Goal: Transaction & Acquisition: Purchase product/service

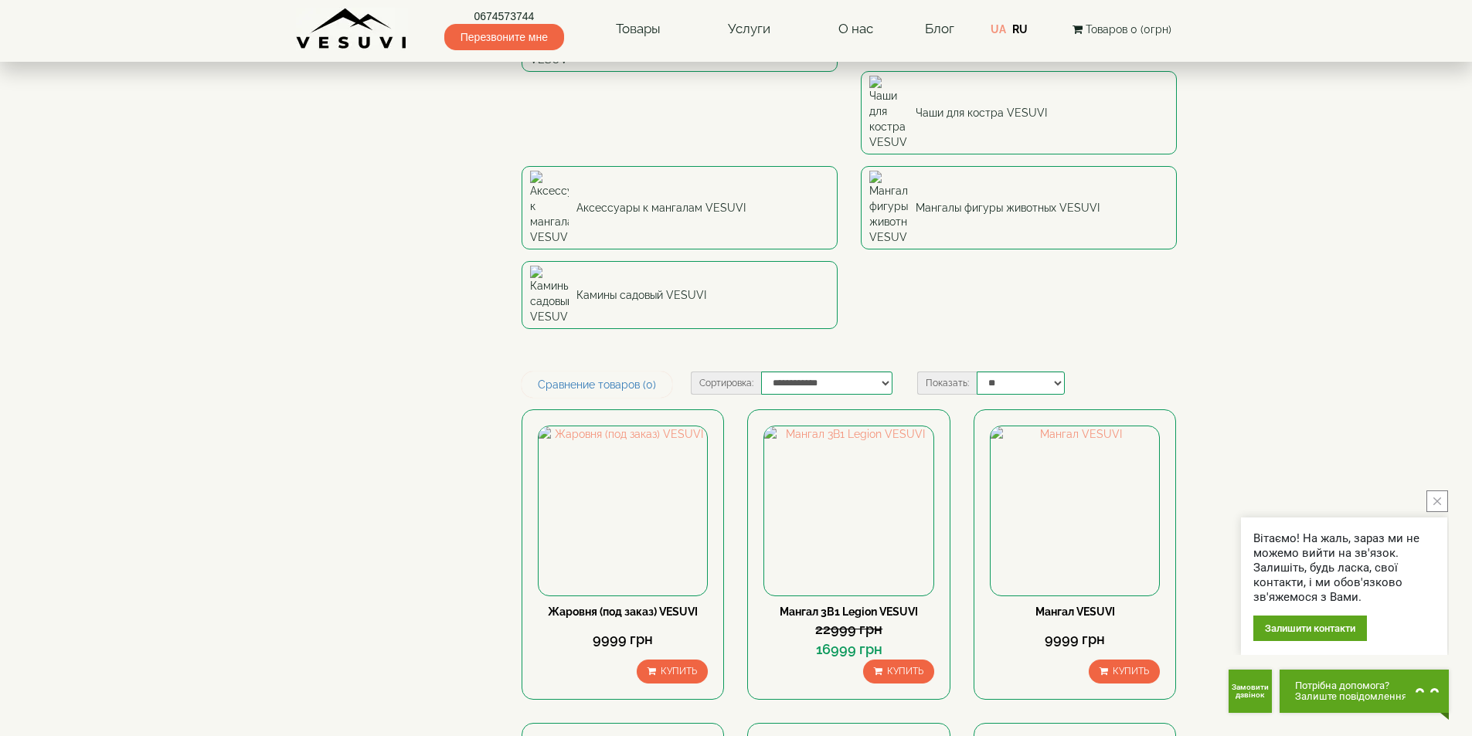
scroll to position [541, 0]
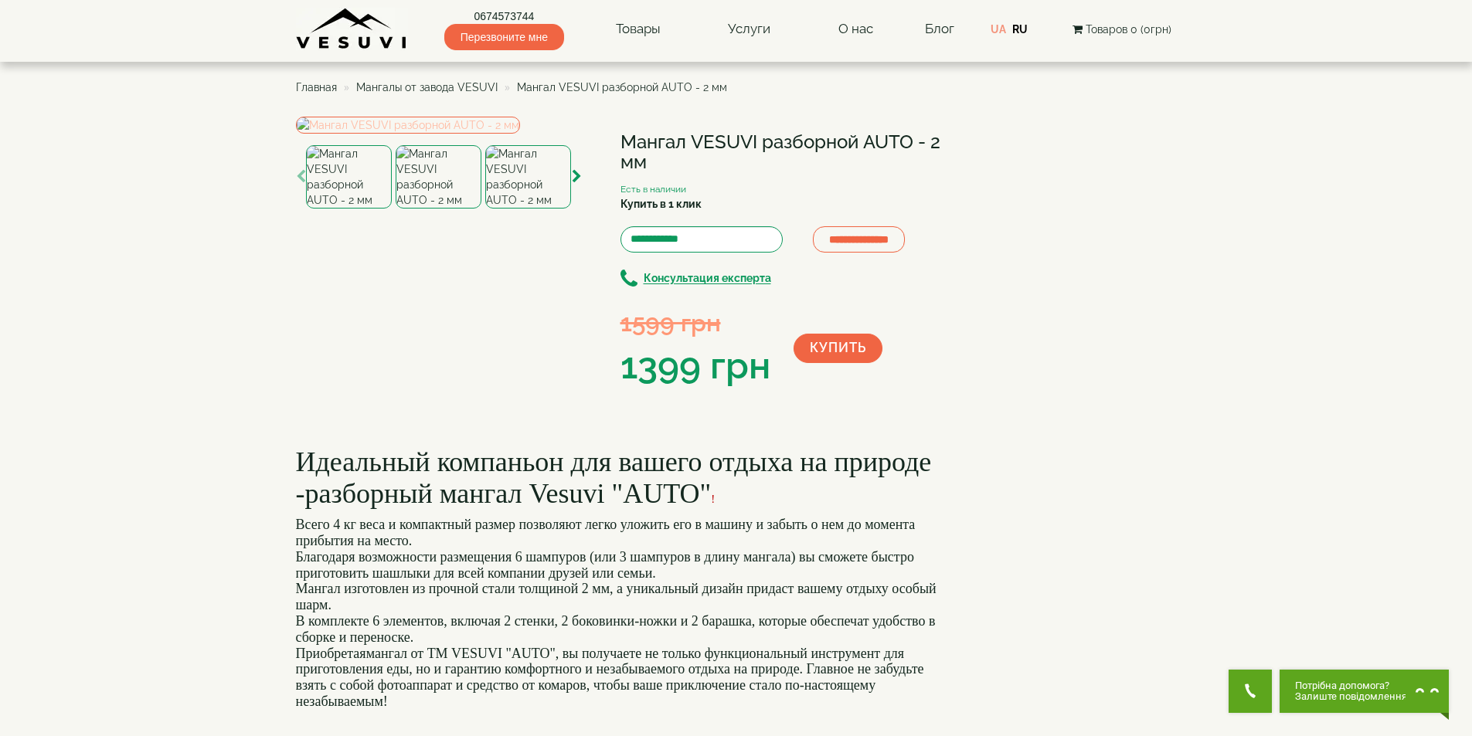
click at [384, 134] on img at bounding box center [408, 125] width 224 height 17
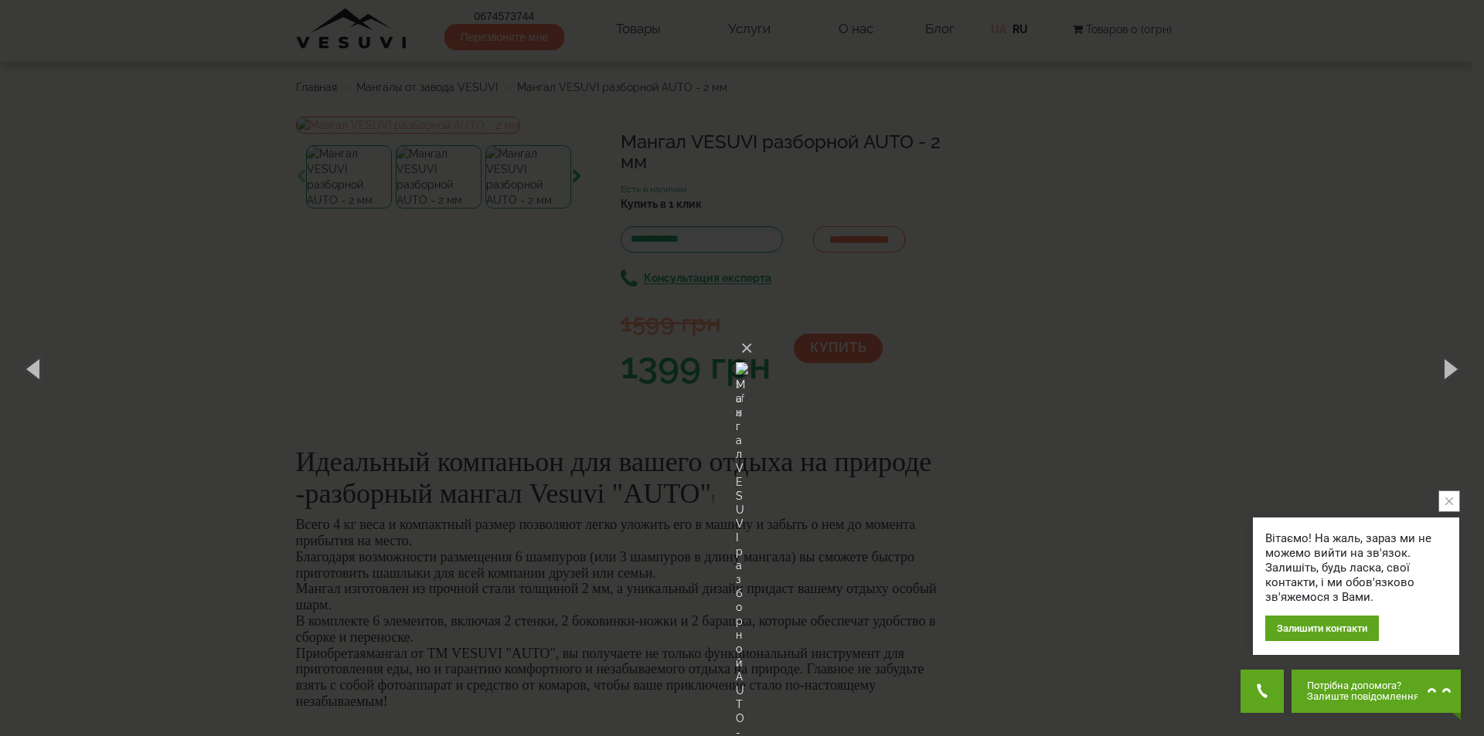
click at [748, 357] on img at bounding box center [742, 368] width 12 height 74
click at [748, 406] on img at bounding box center [742, 368] width 12 height 74
click at [987, 257] on div "× Мангал VESUVI разборной AUTO - 2 мм 3 of 4 Loading..." at bounding box center [742, 368] width 1484 height 736
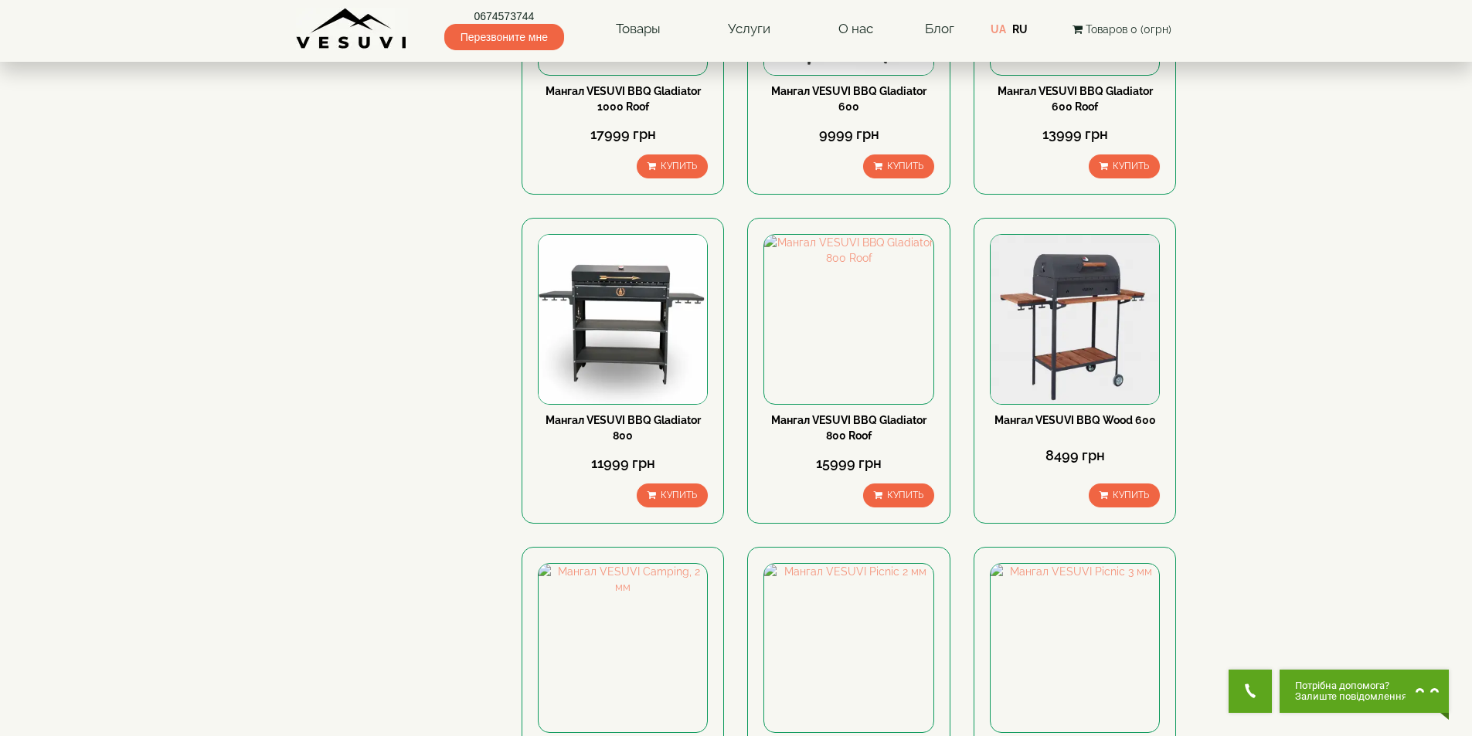
scroll to position [1700, 0]
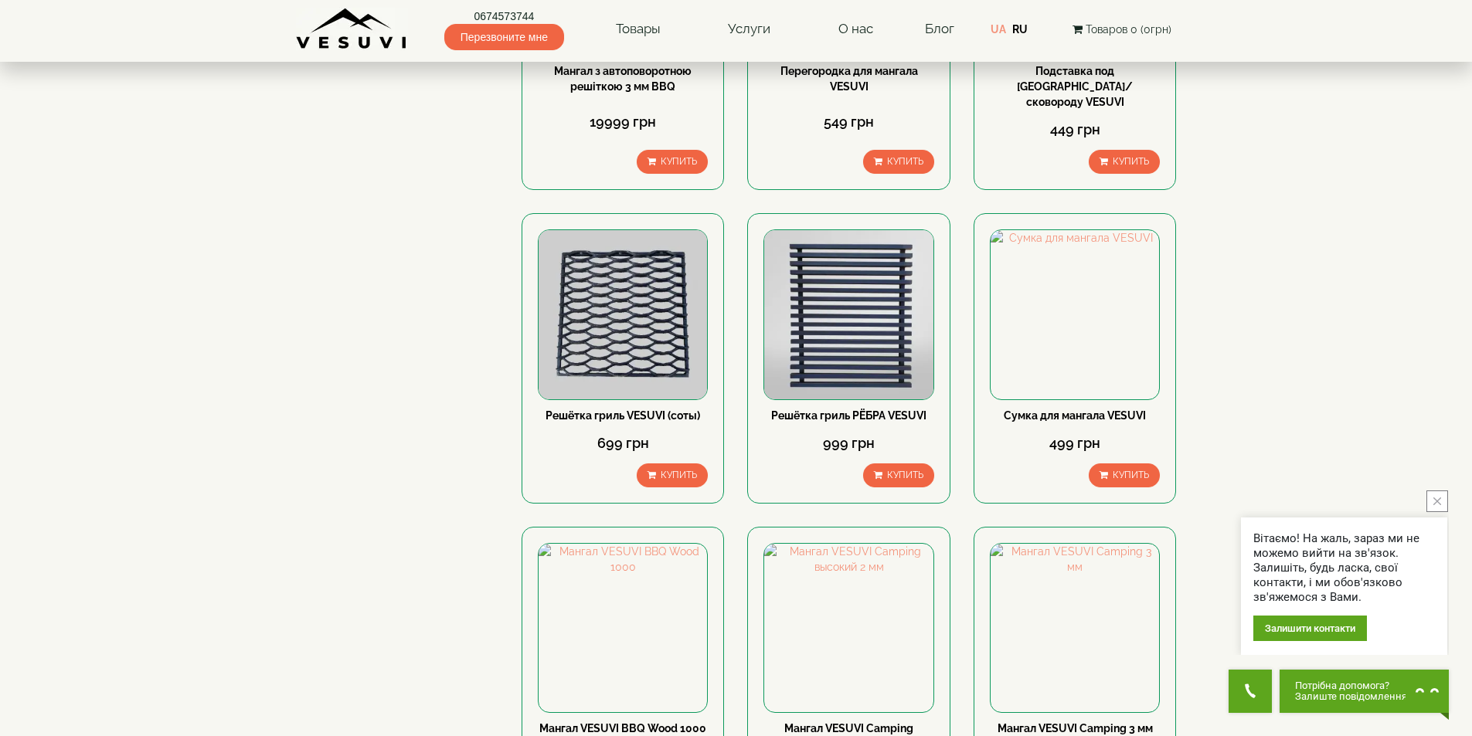
scroll to position [1777, 0]
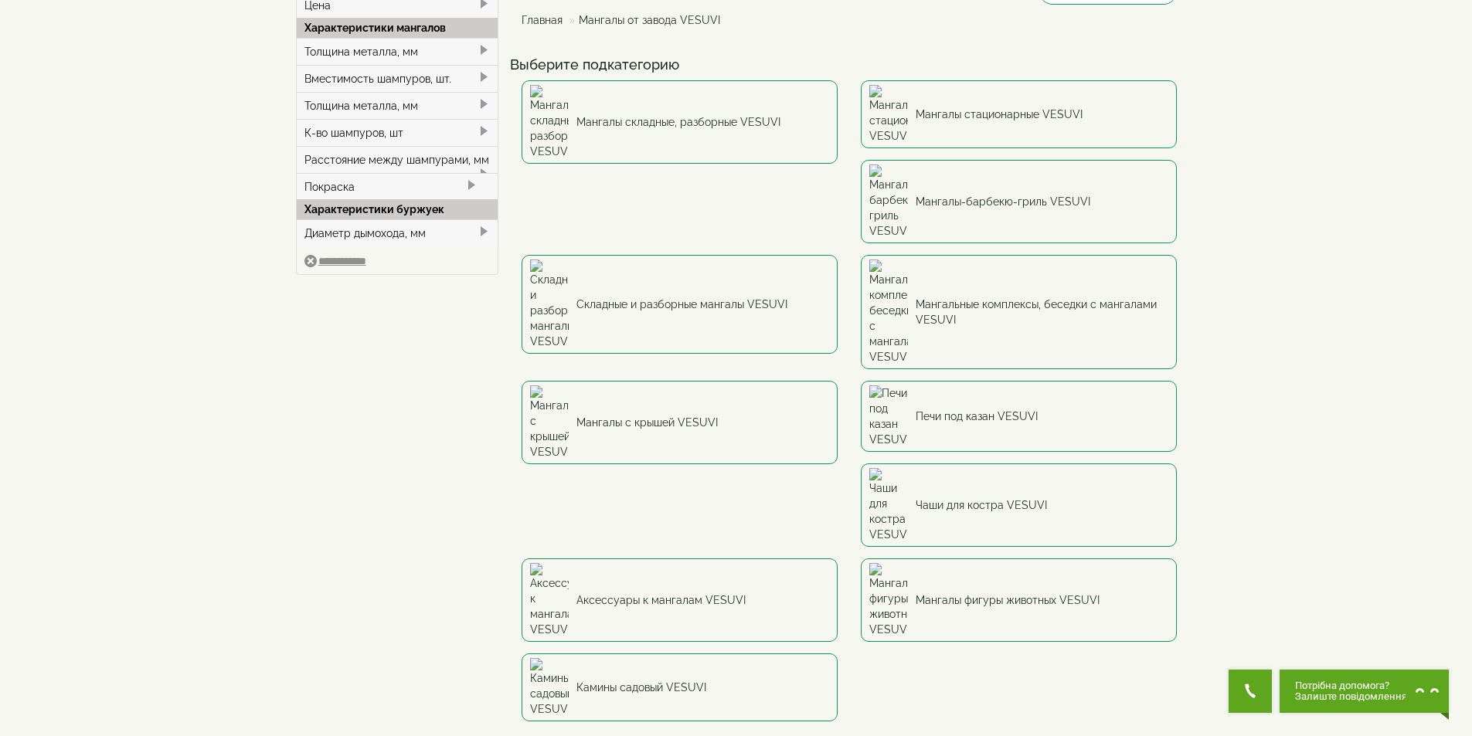
scroll to position [309, 0]
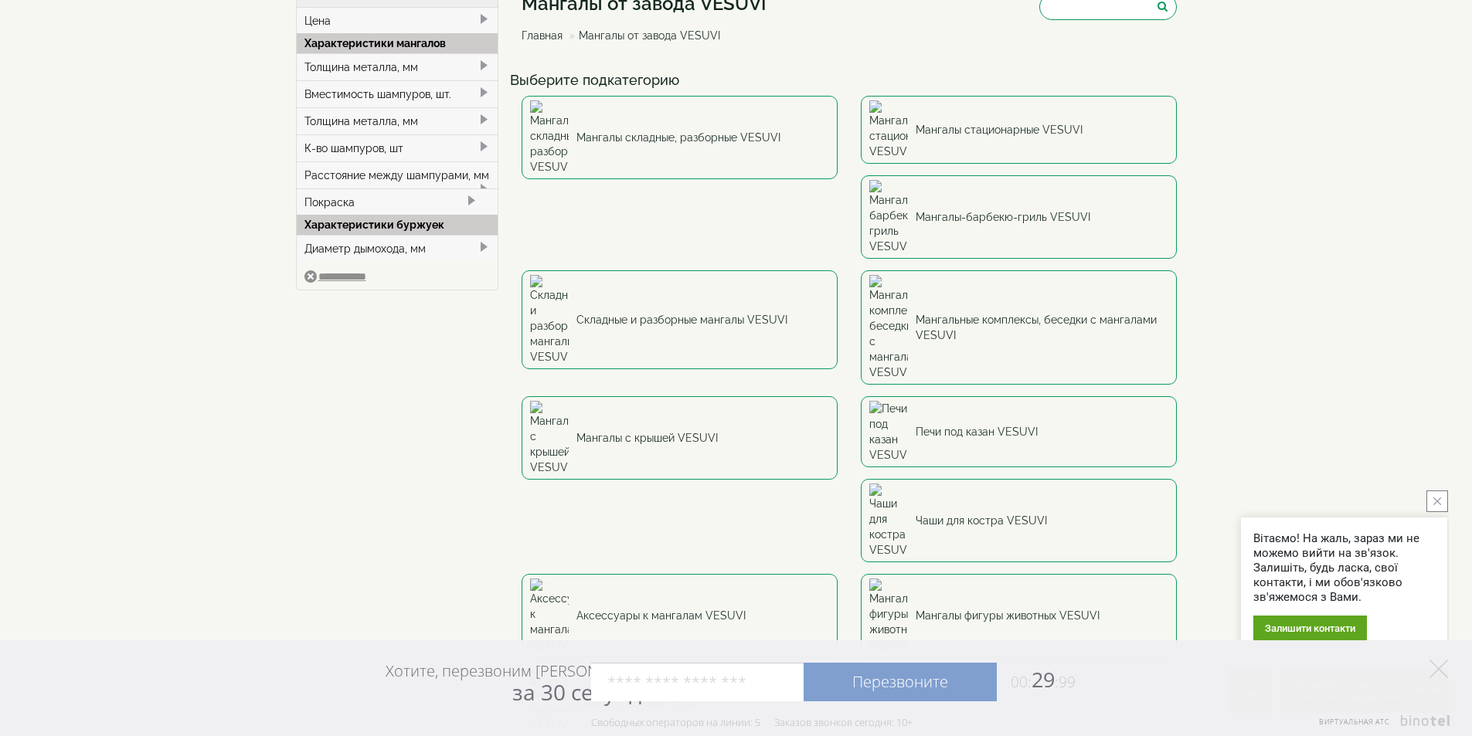
scroll to position [0, 0]
